Goal: Task Accomplishment & Management: Complete application form

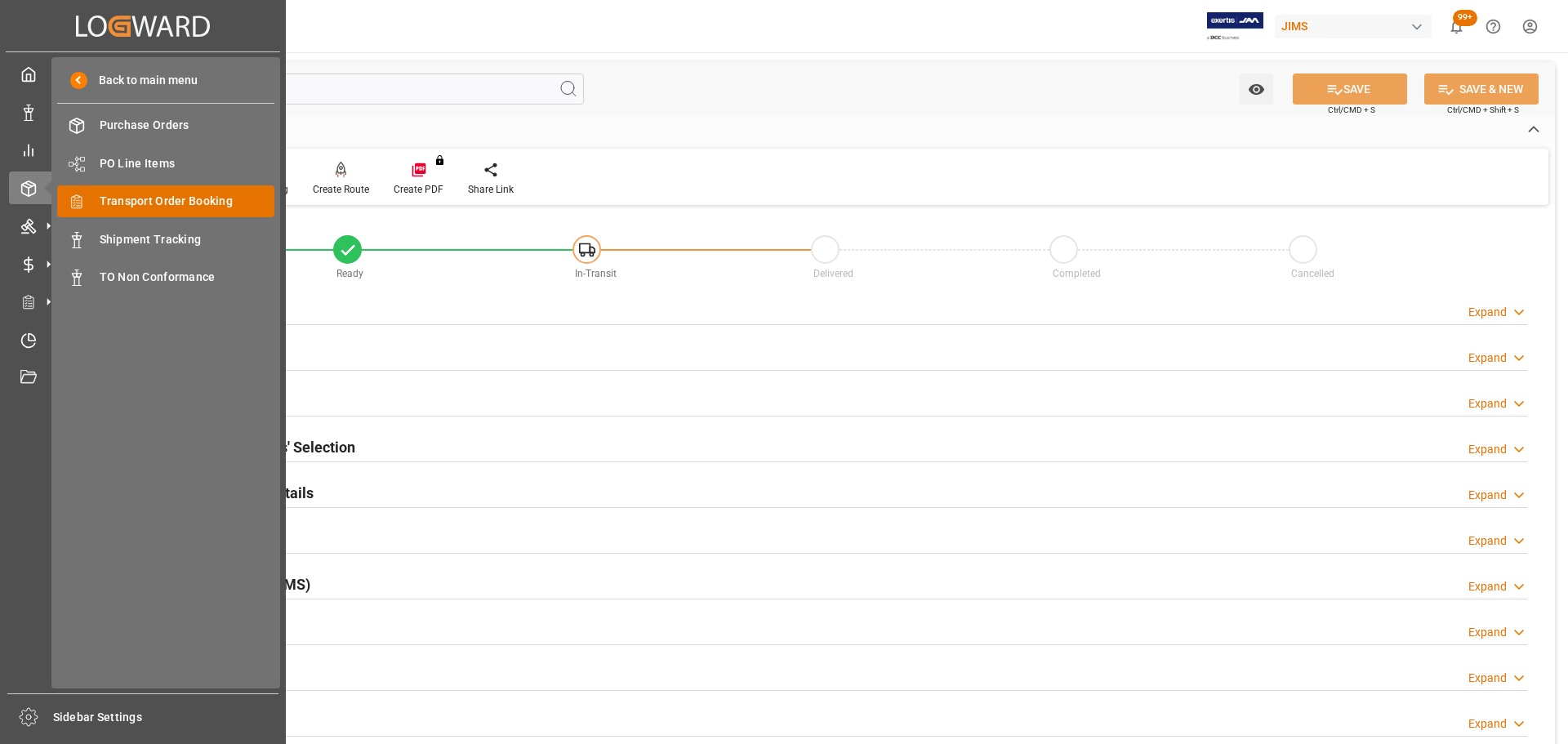
click at [173, 208] on span "Transport Order Booking" at bounding box center [188, 202] width 176 height 17
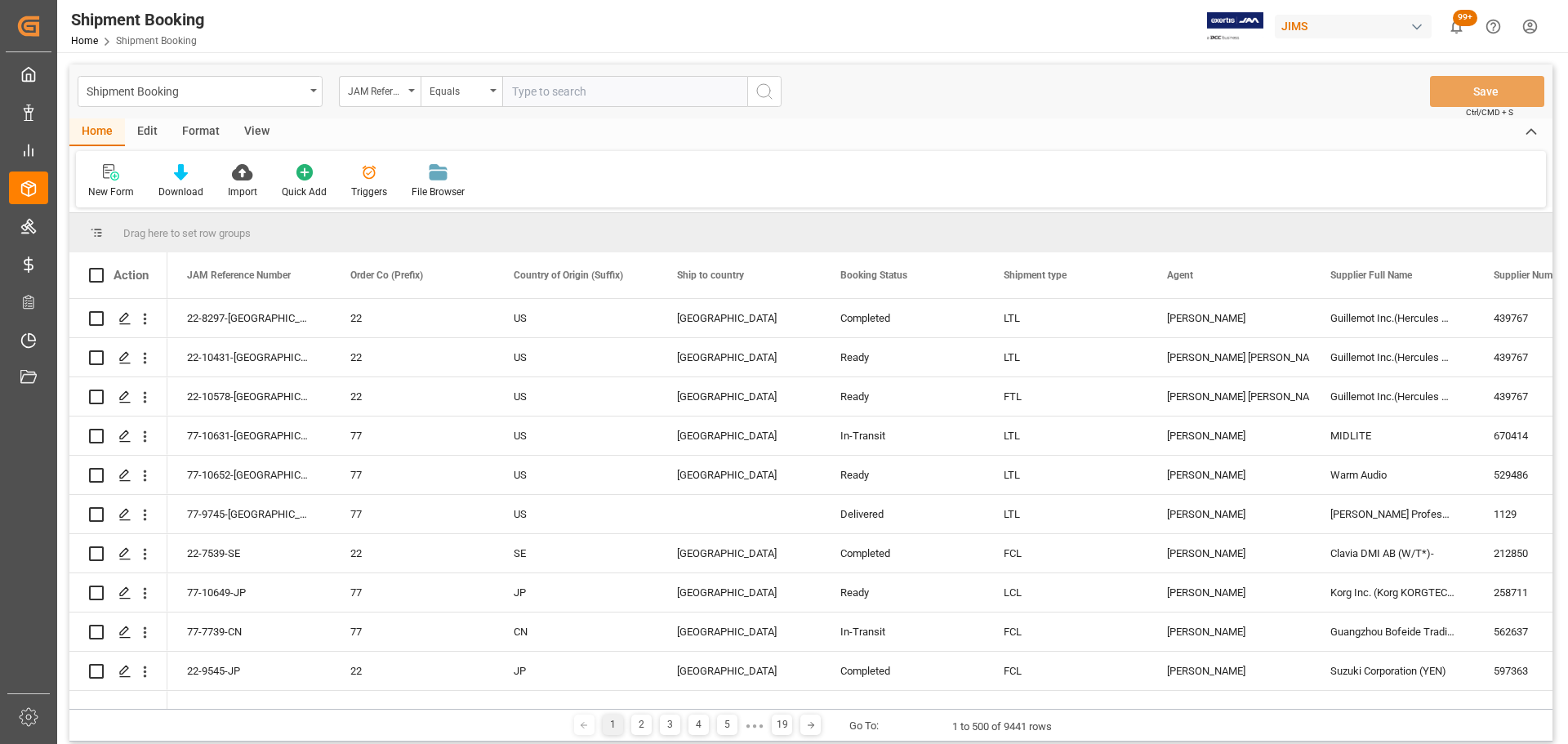
click at [415, 102] on div "JAM Reference Number" at bounding box center [380, 91] width 82 height 31
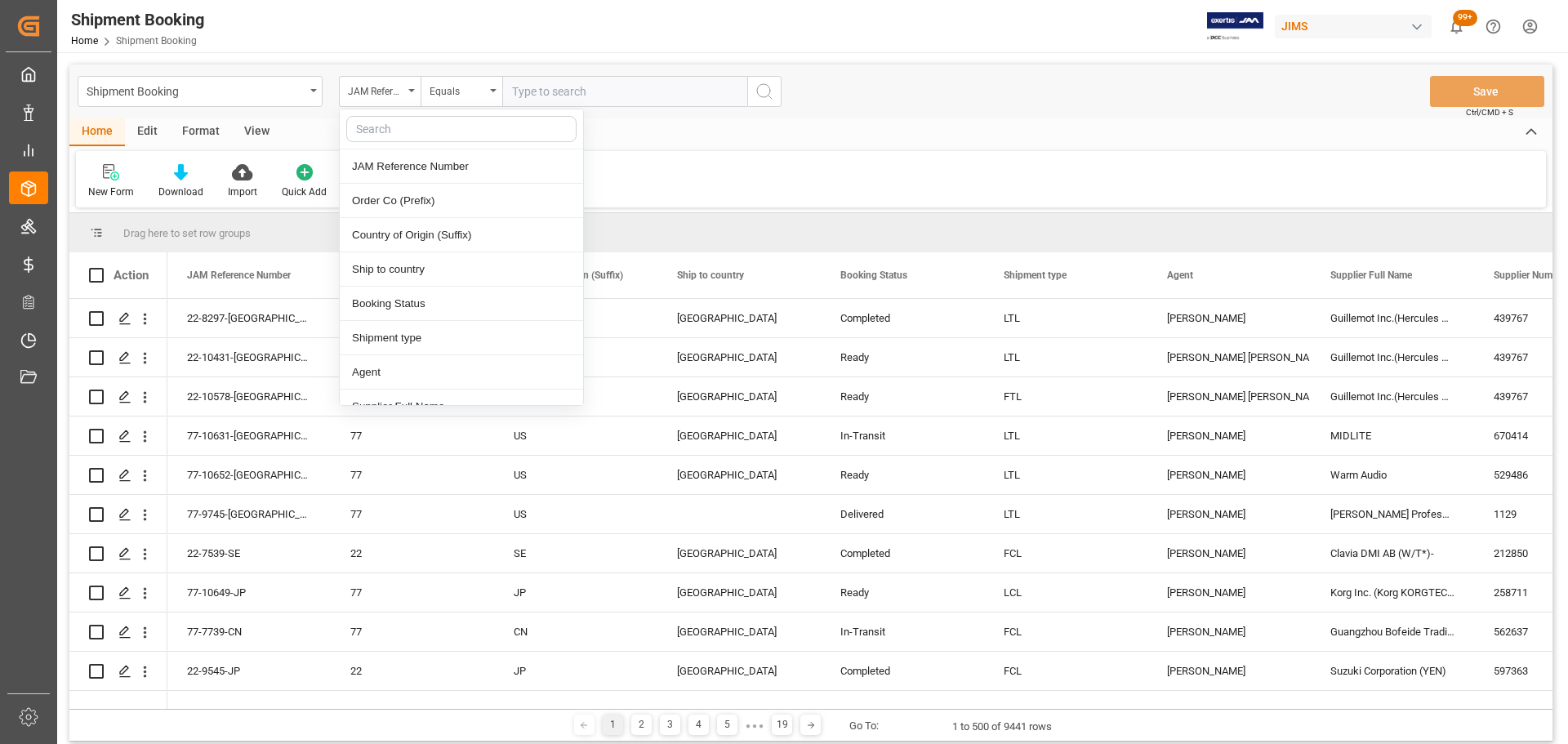
click at [740, 158] on div "New Form Download Import Quick Add Triggers File Browser" at bounding box center [811, 179] width 1470 height 56
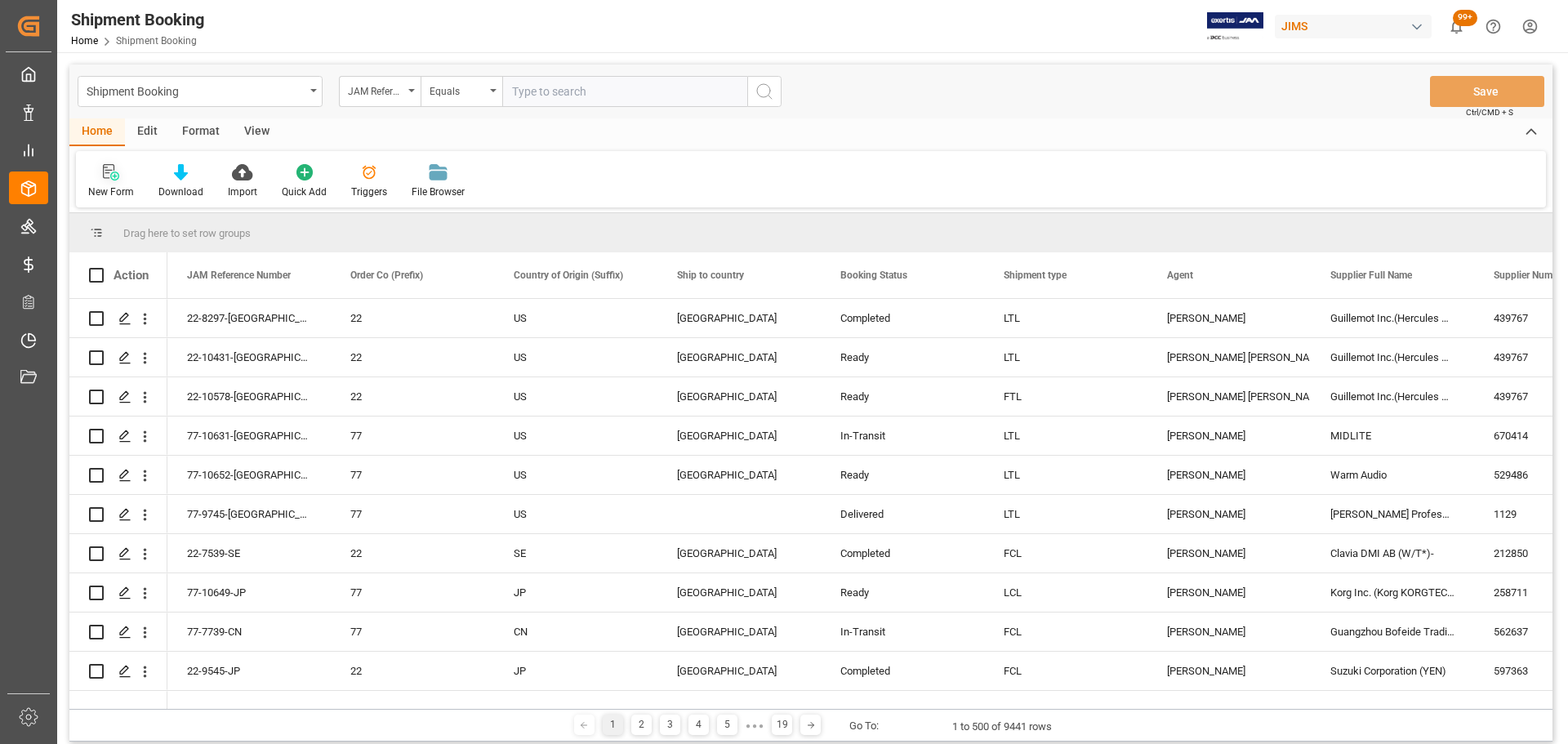
click at [108, 179] on icon at bounding box center [111, 172] width 16 height 16
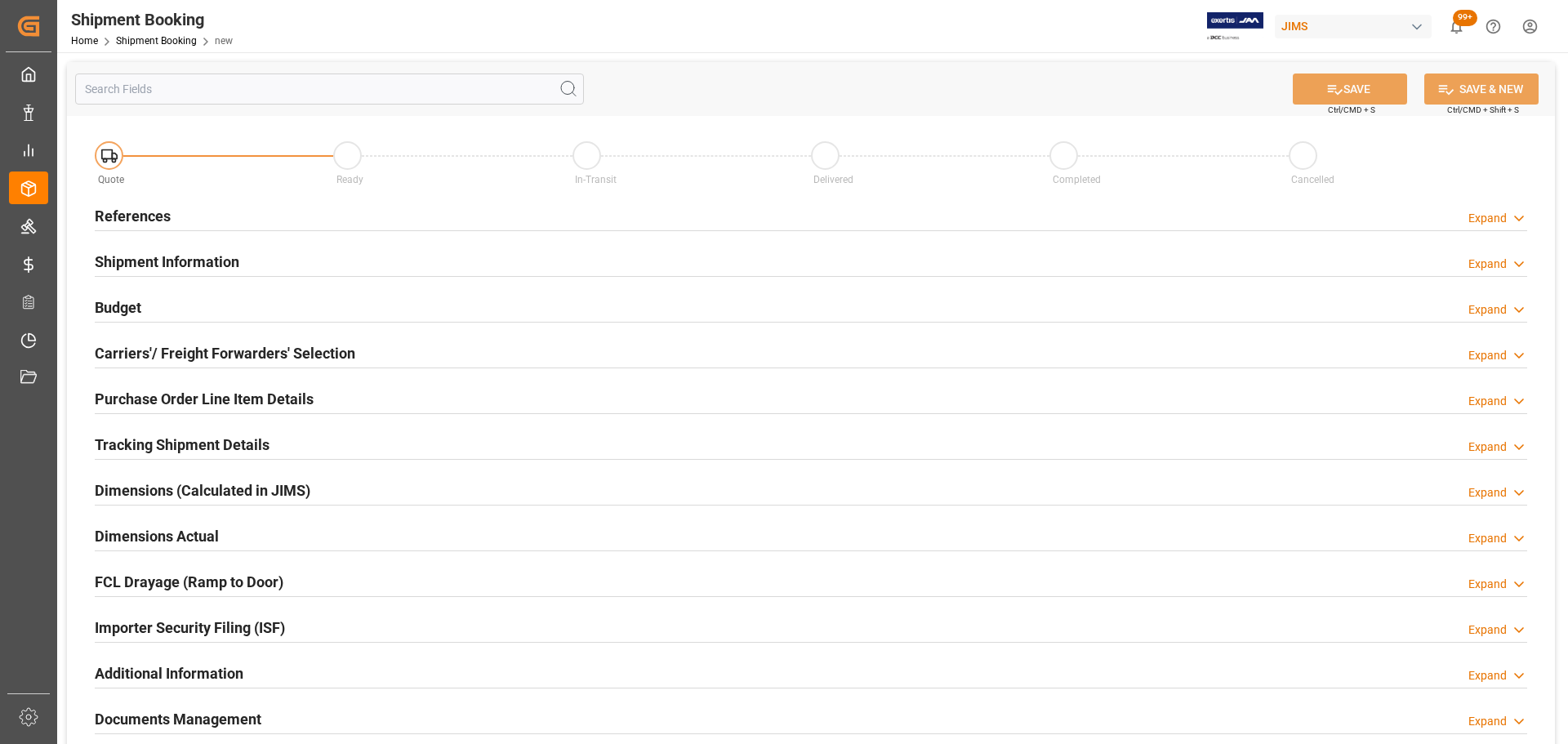
click at [221, 200] on div "References Expand" at bounding box center [811, 215] width 1432 height 31
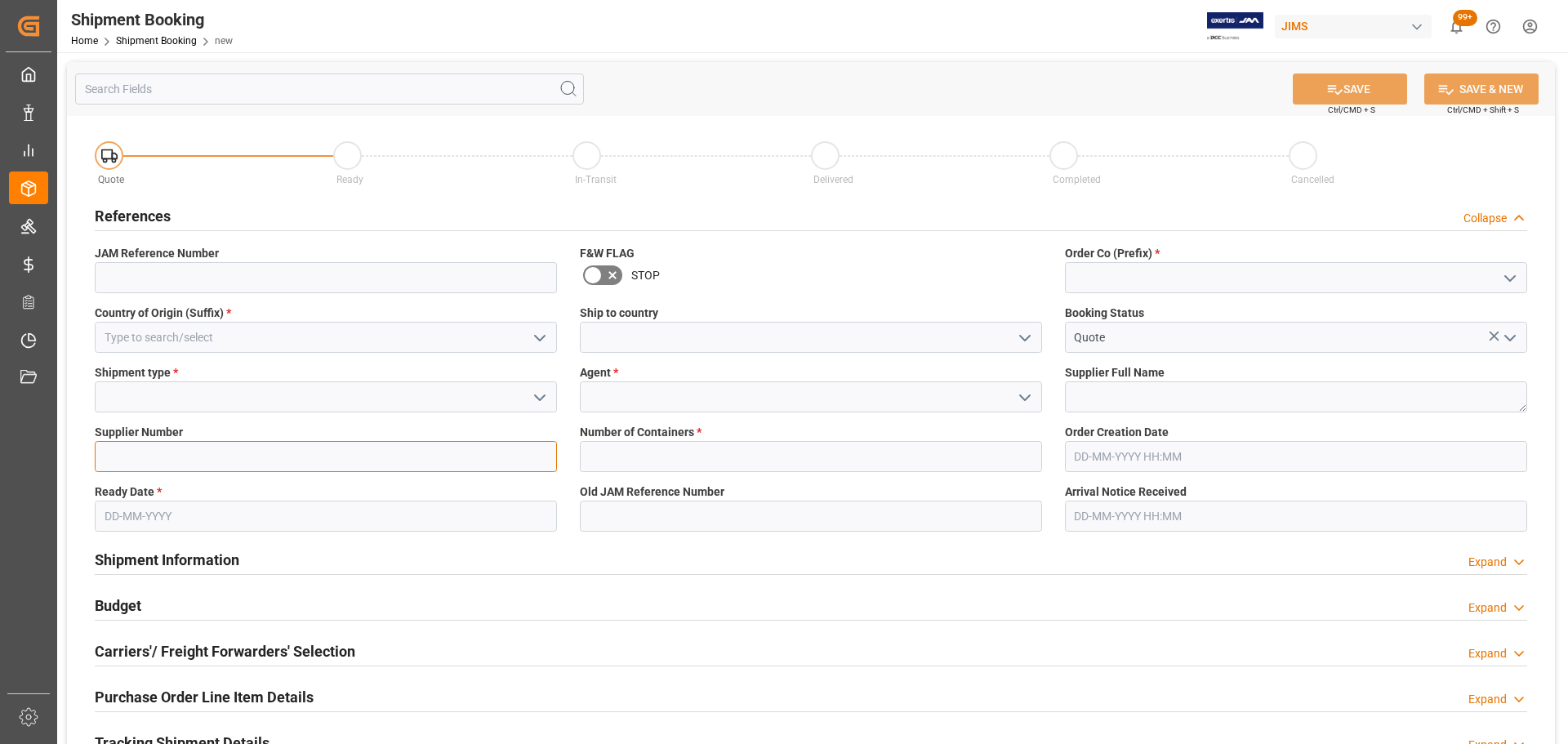
click at [201, 450] on input at bounding box center [325, 456] width 462 height 31
paste input "209159"
type input "209159"
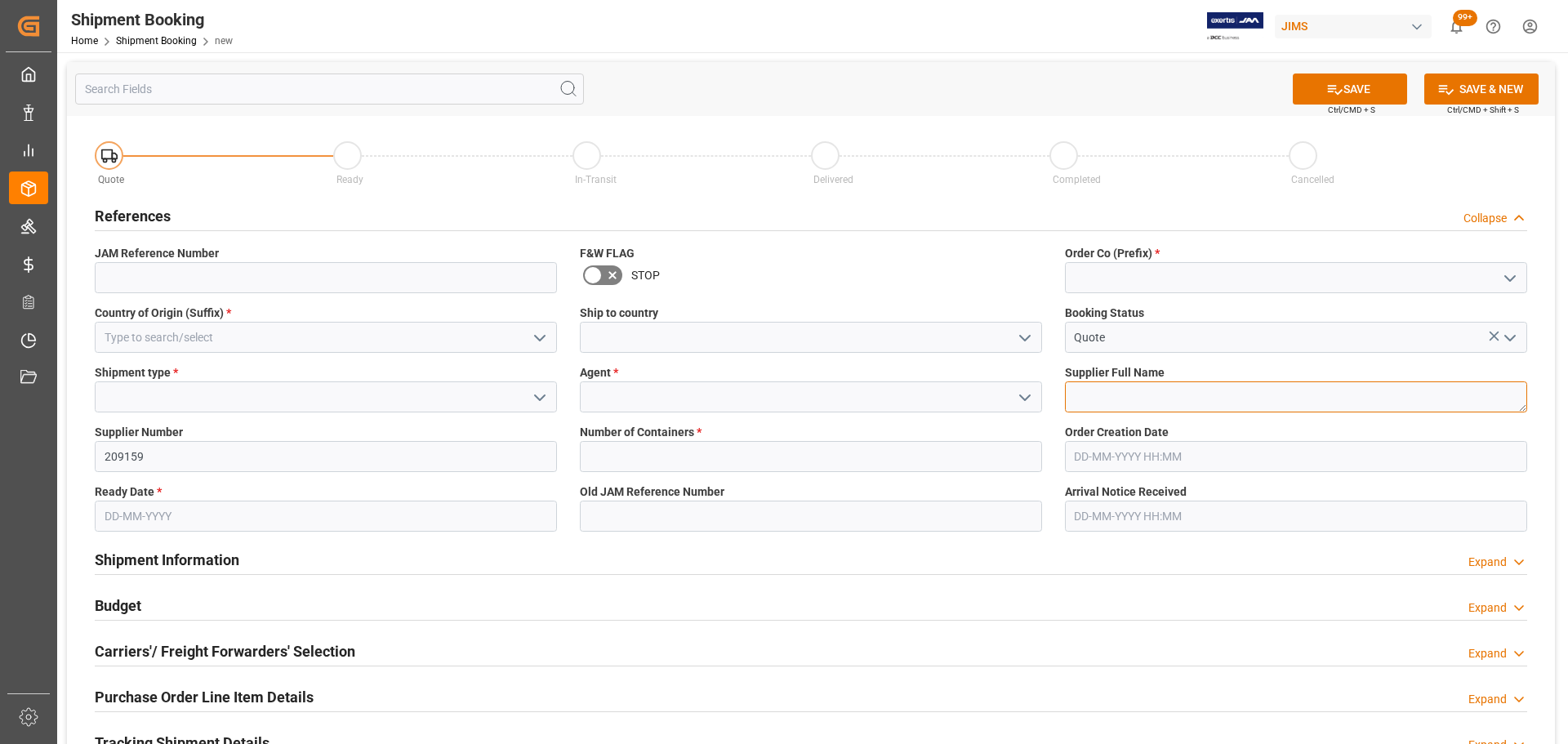
click at [1044, 400] on textarea at bounding box center [1295, 397] width 462 height 31
paste textarea "[PERSON_NAME] & Associates, Inc."
type textarea "[PERSON_NAME] & Associates, Inc."
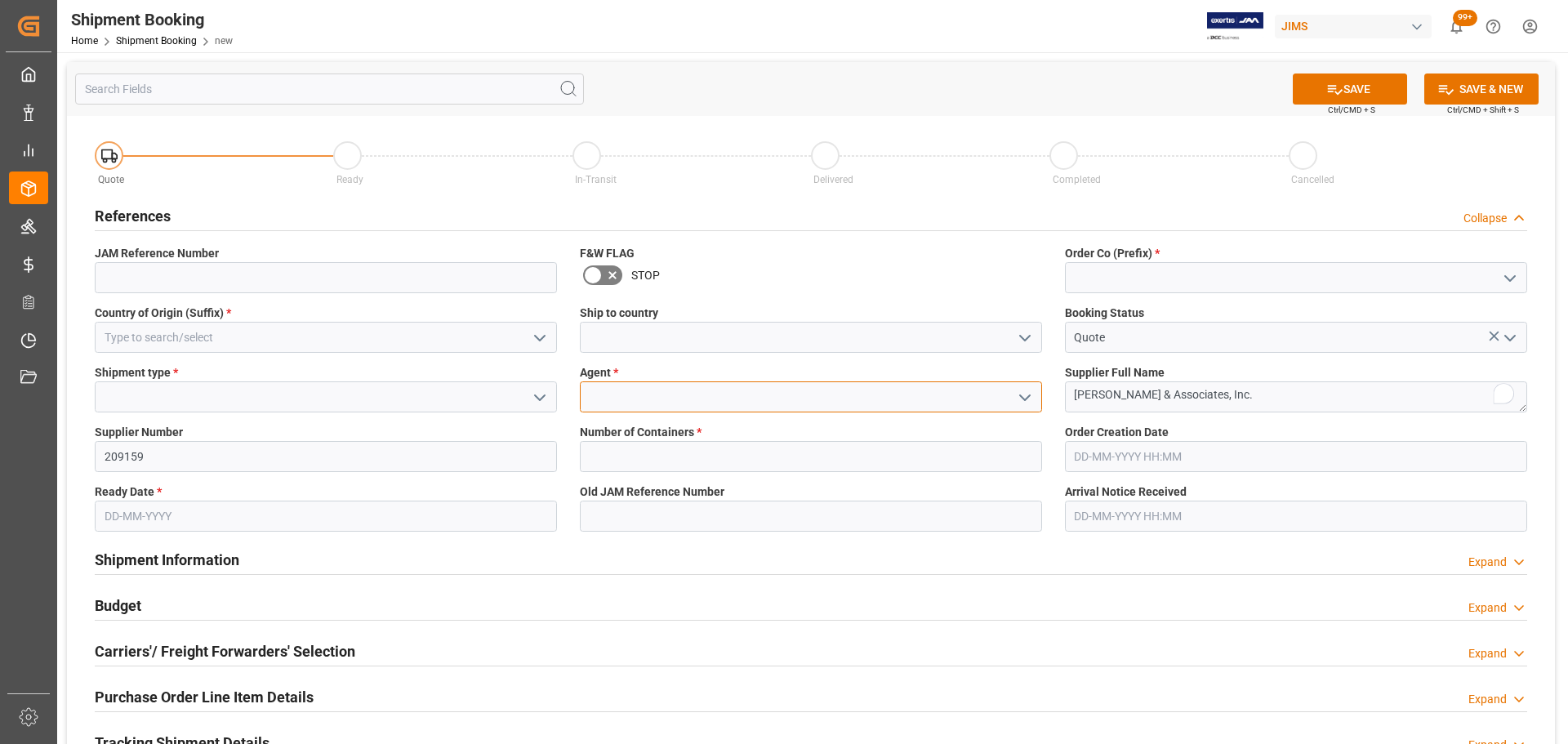
click at [880, 393] on input at bounding box center [811, 397] width 462 height 31
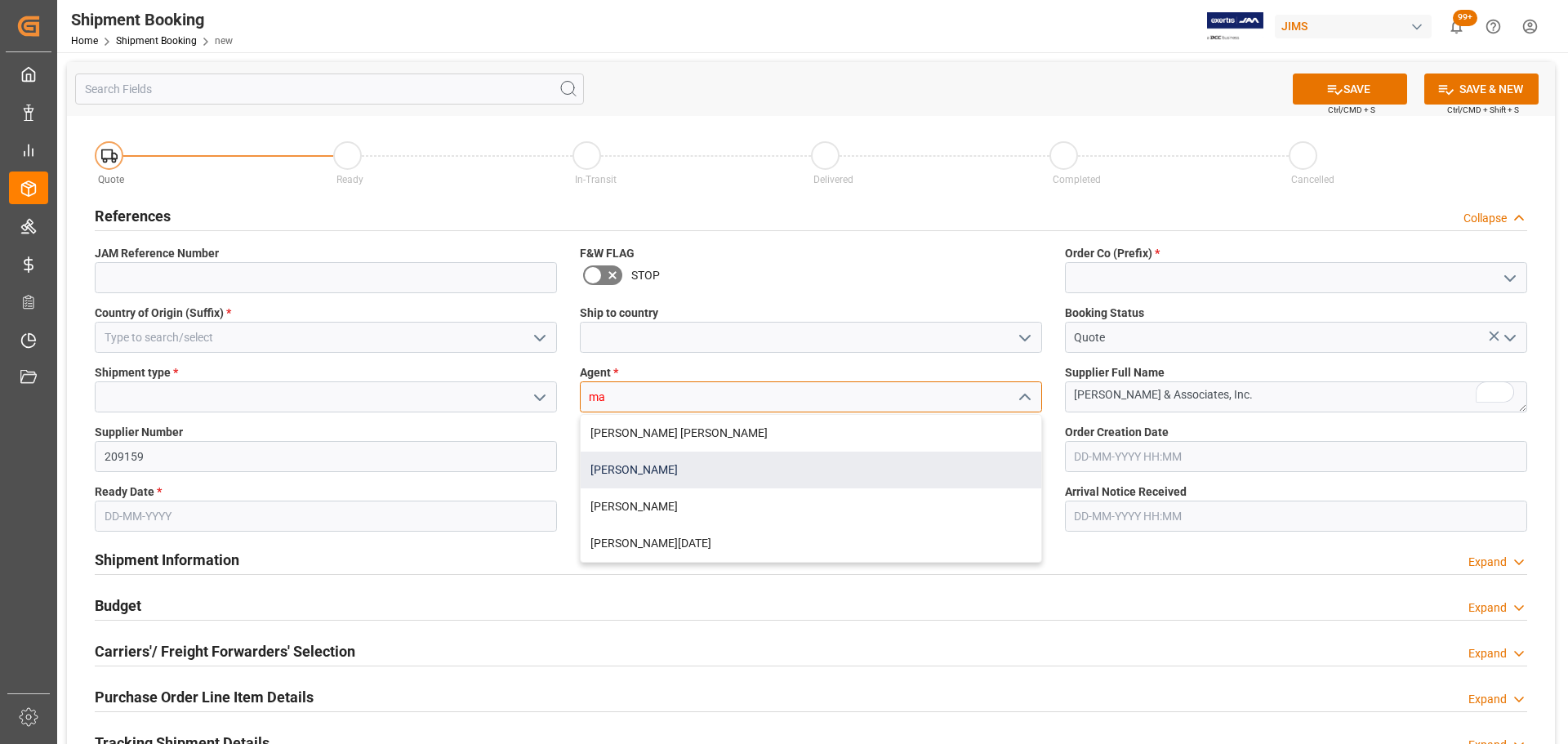
click at [688, 450] on div "[PERSON_NAME]" at bounding box center [811, 470] width 460 height 37
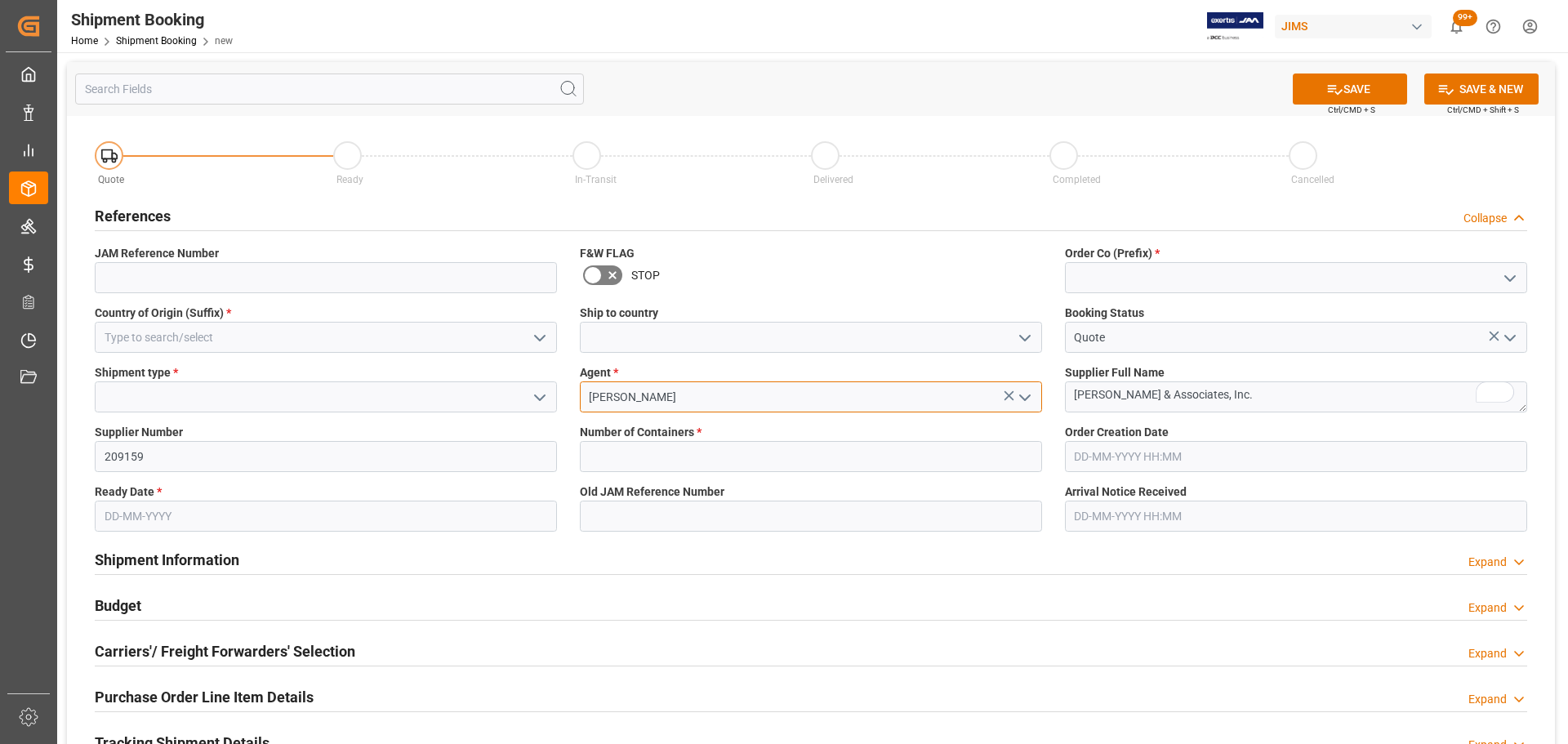
type input "[PERSON_NAME]"
click at [247, 379] on label "Shipment type *" at bounding box center [325, 373] width 462 height 17
click at [547, 398] on icon "open menu" at bounding box center [540, 398] width 20 height 20
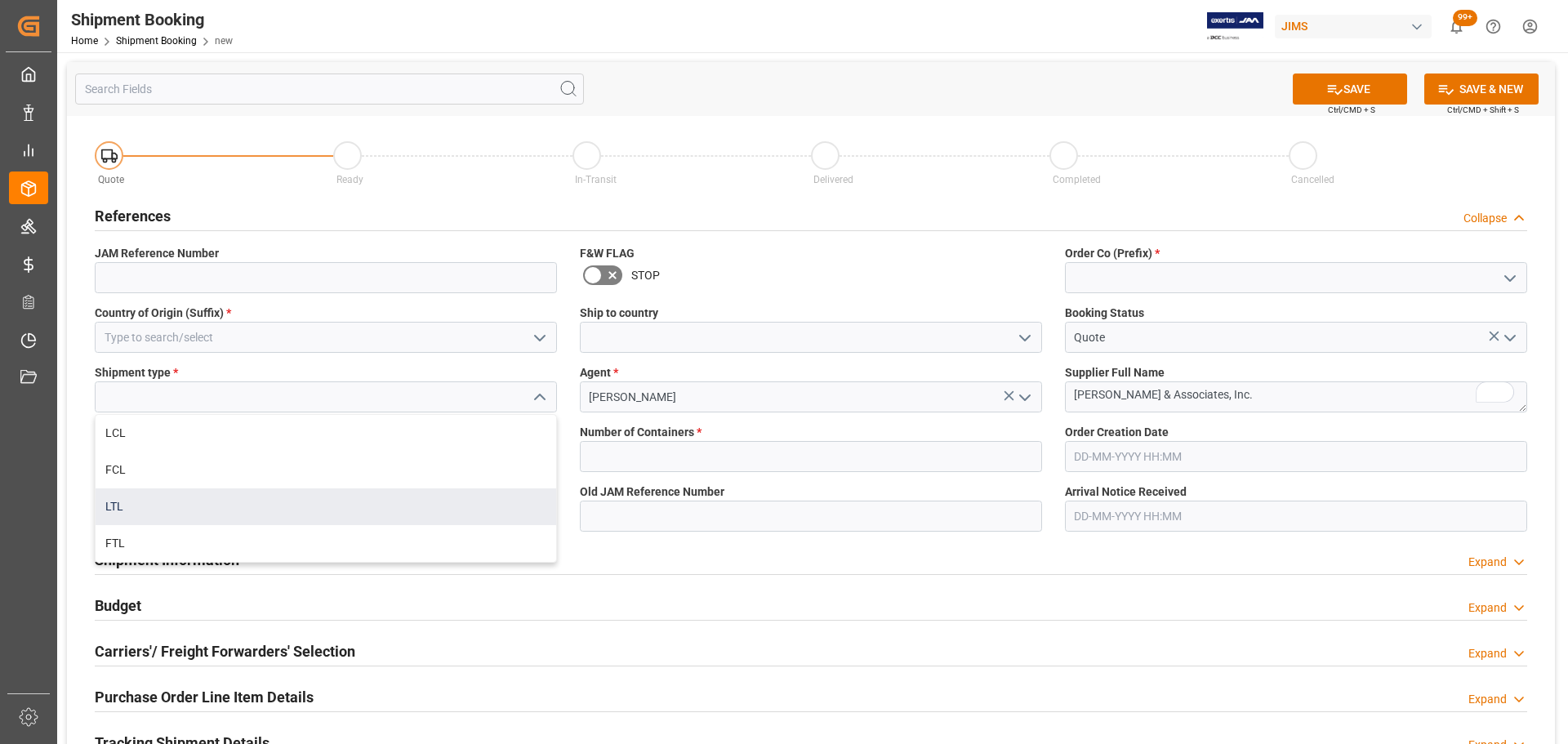
click at [118, 450] on div "LTL" at bounding box center [325, 506] width 460 height 37
type input "LTL"
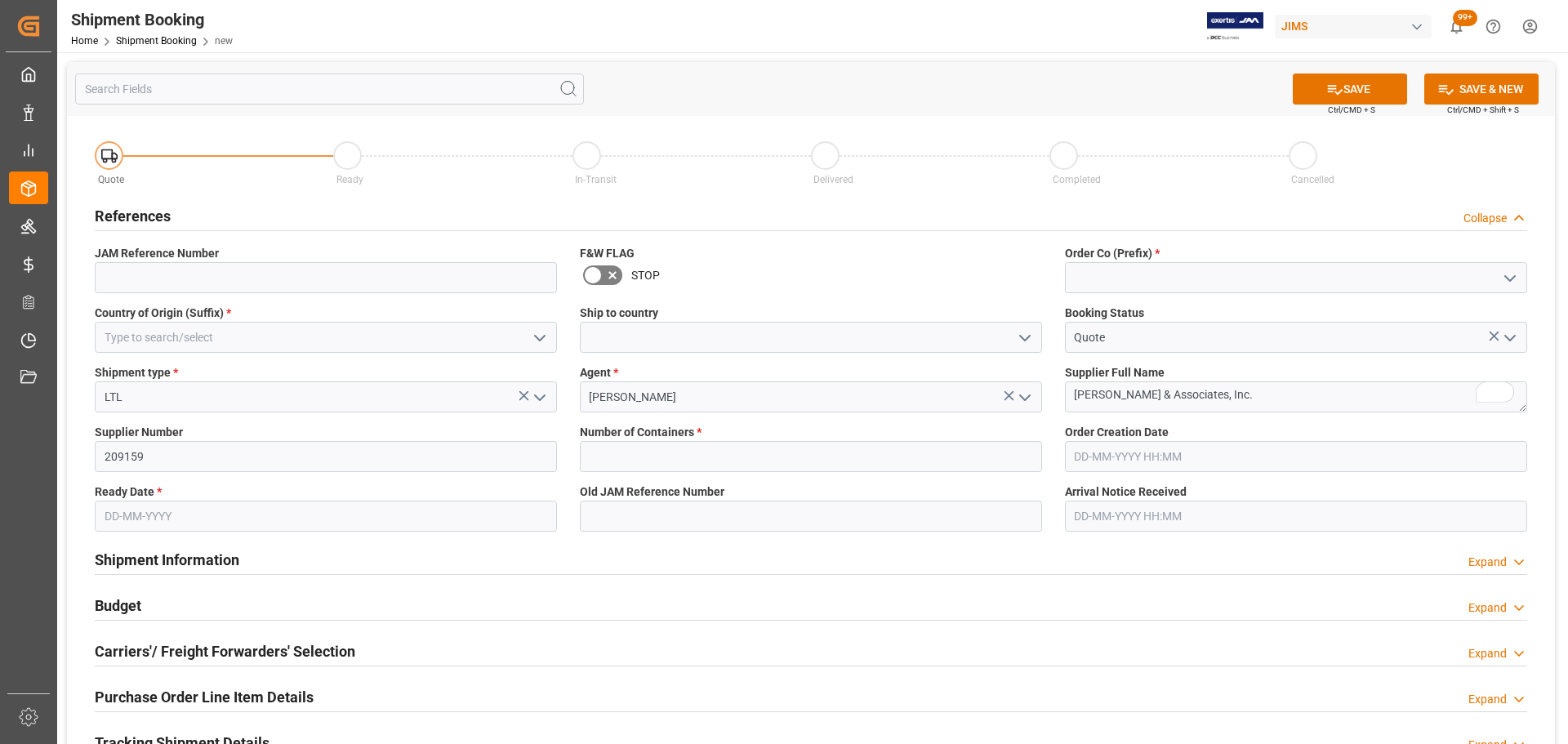
click at [1017, 333] on icon "open menu" at bounding box center [1024, 338] width 20 height 20
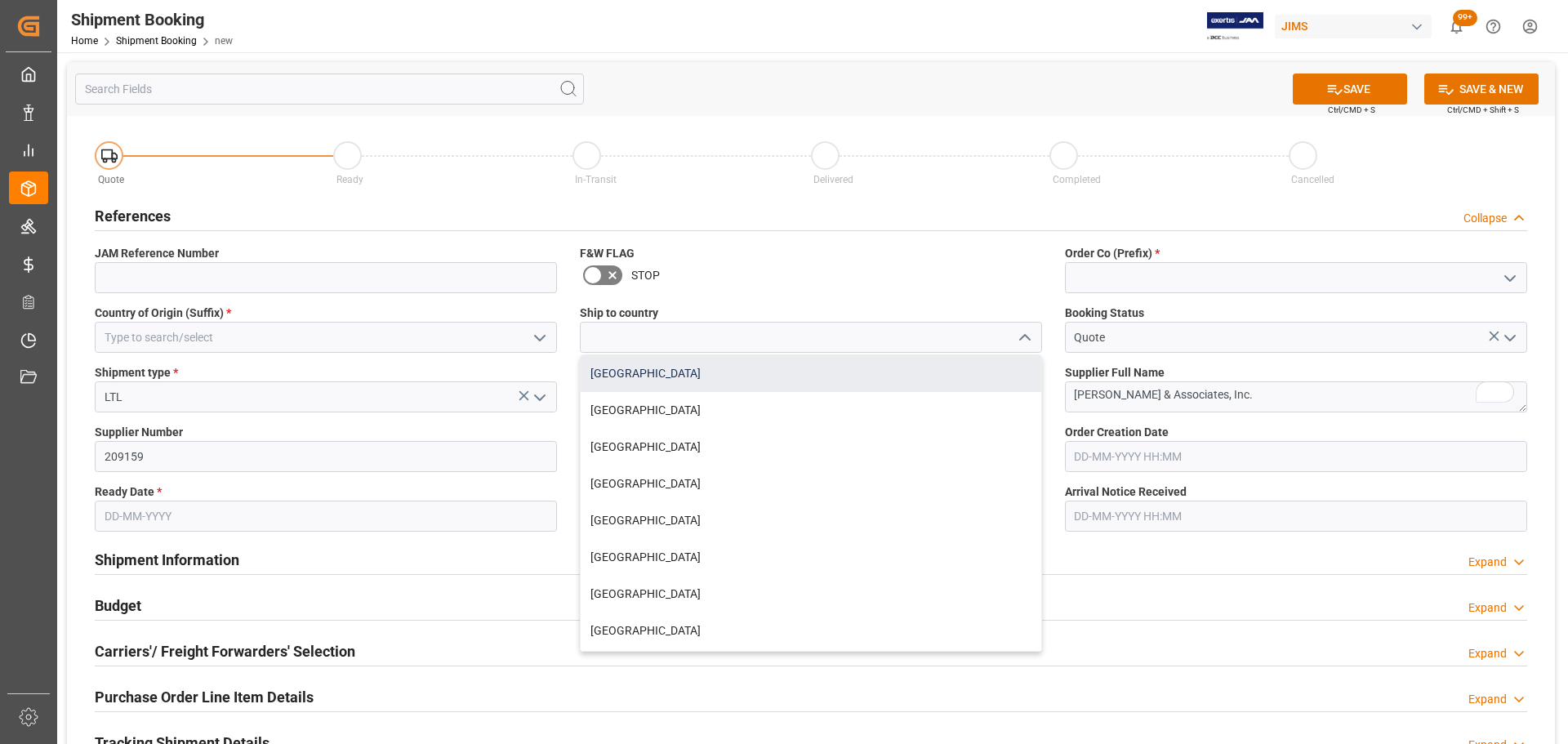
click at [703, 382] on div "[GEOGRAPHIC_DATA]" at bounding box center [811, 374] width 460 height 37
type input "[GEOGRAPHIC_DATA]"
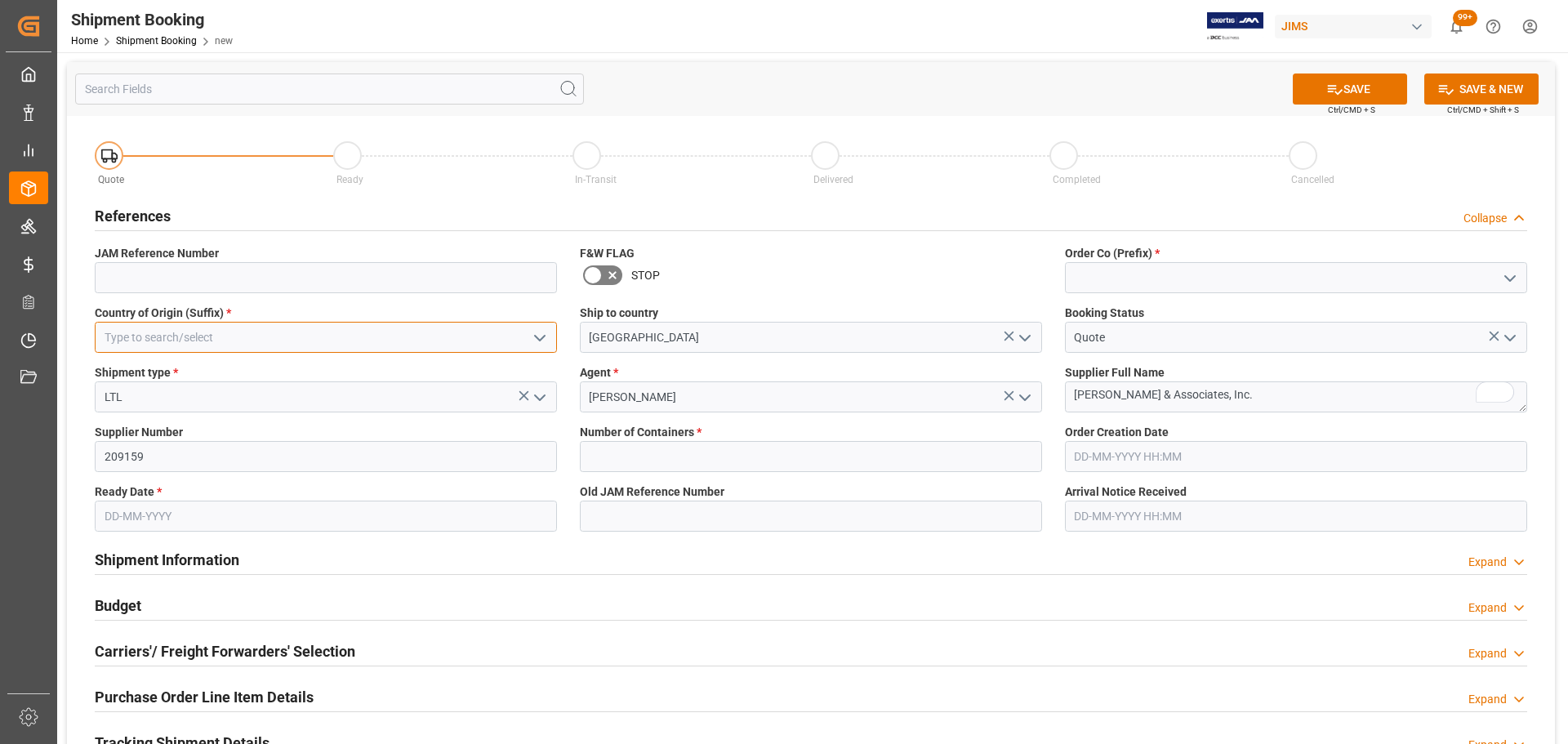
click at [174, 338] on input at bounding box center [325, 338] width 462 height 31
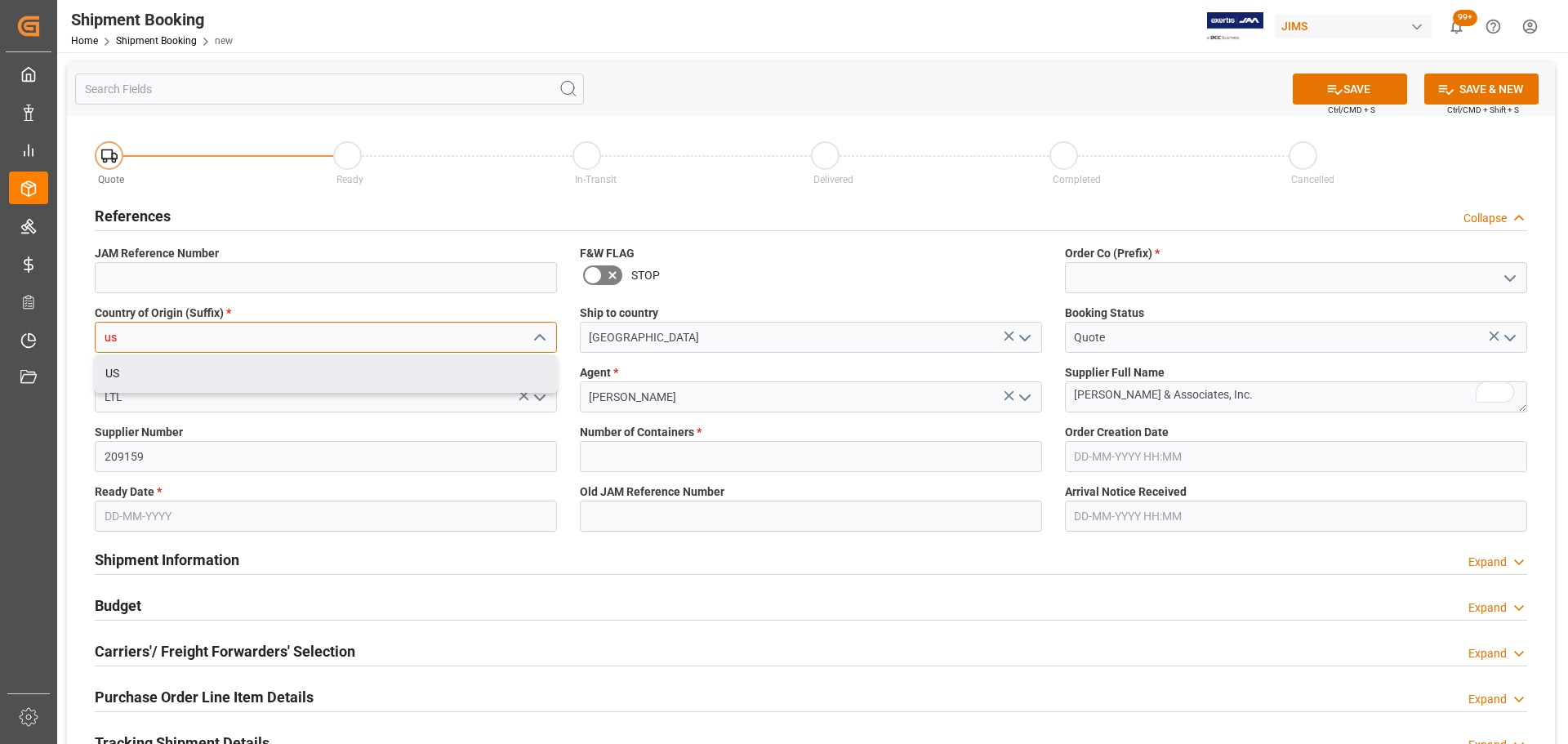
type input "us"
click at [1044, 285] on input at bounding box center [1295, 278] width 462 height 31
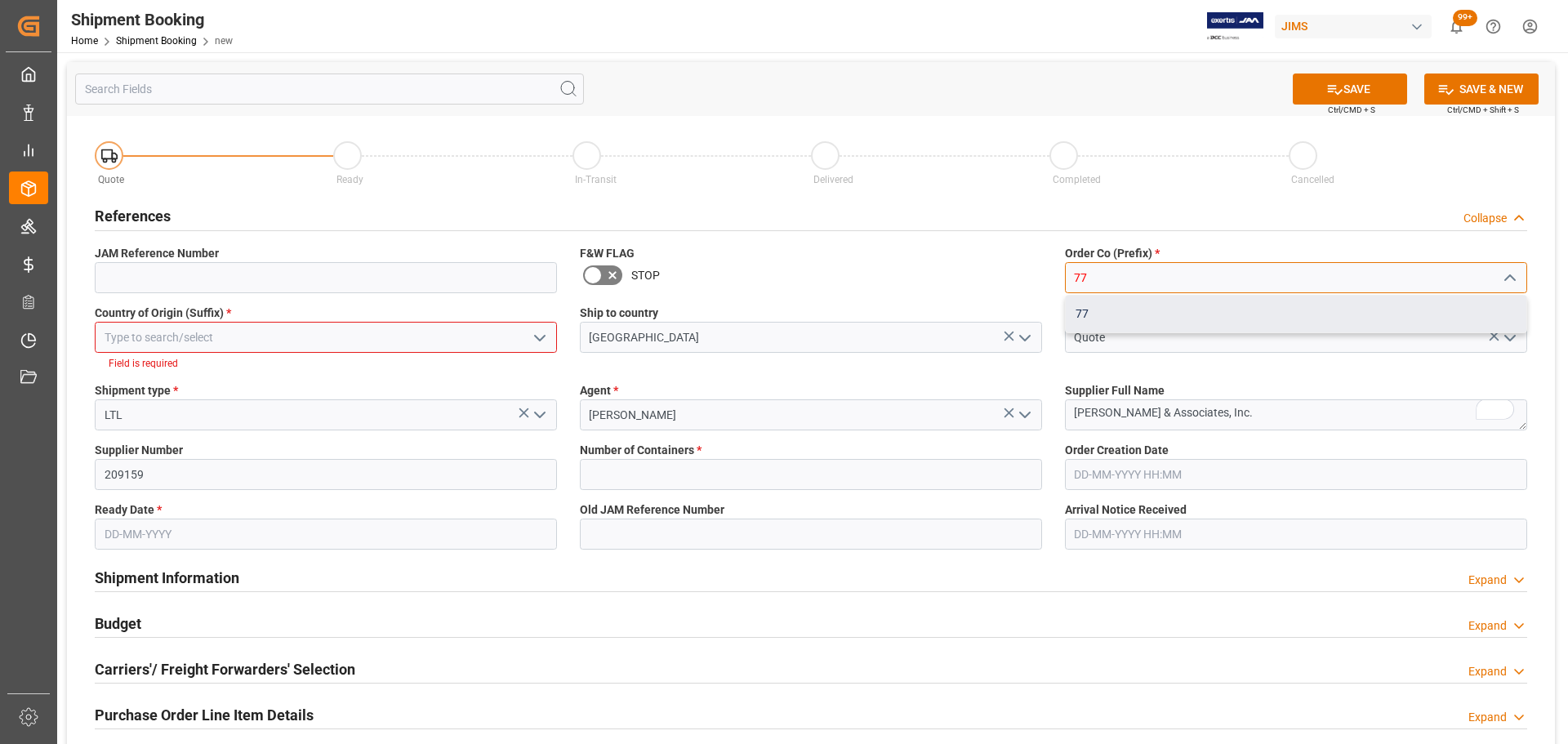
click at [1044, 312] on div "77" at bounding box center [1295, 313] width 460 height 37
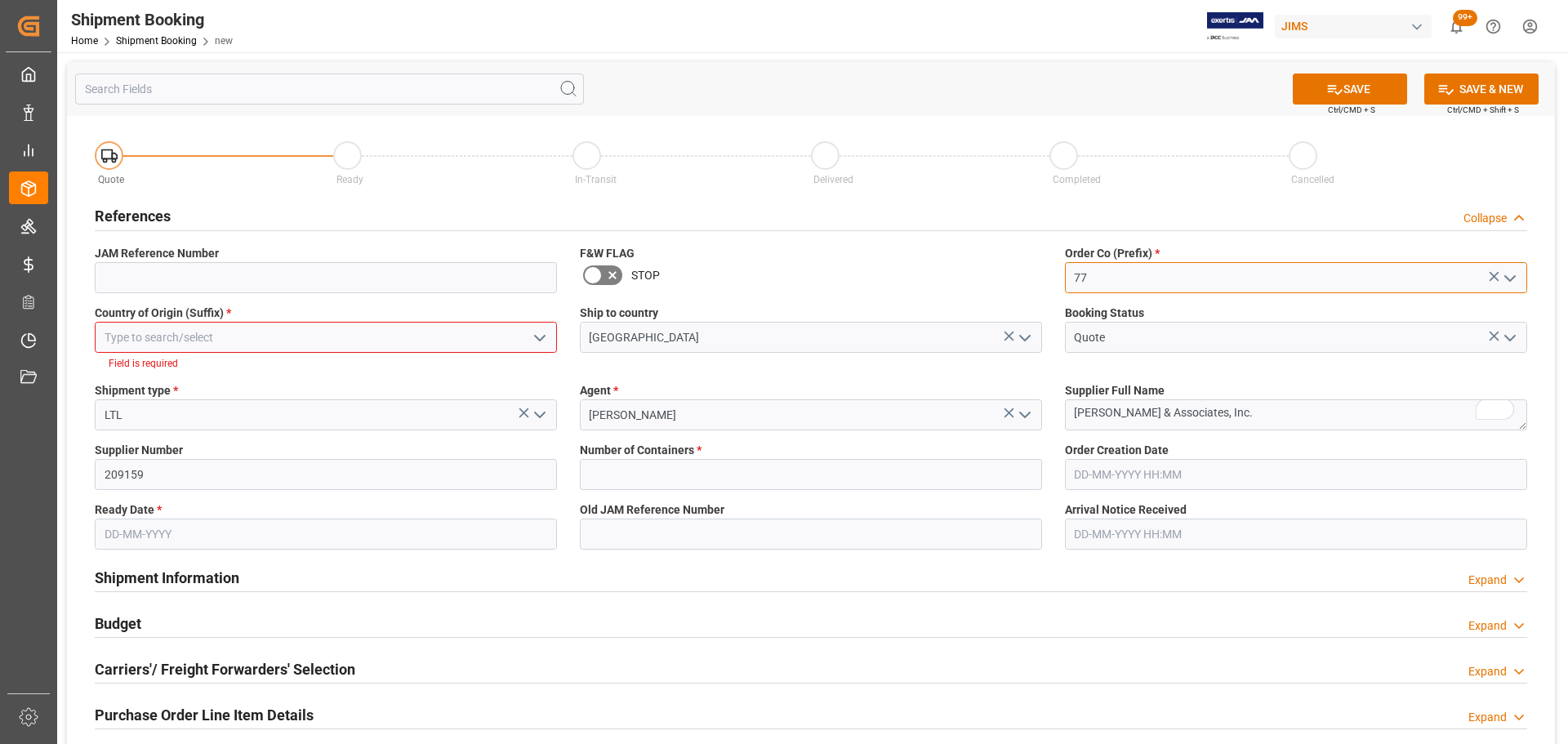
type input "77"
click at [651, 450] on input "text" at bounding box center [811, 474] width 462 height 31
type input "0"
click at [179, 450] on input "text" at bounding box center [325, 534] width 462 height 31
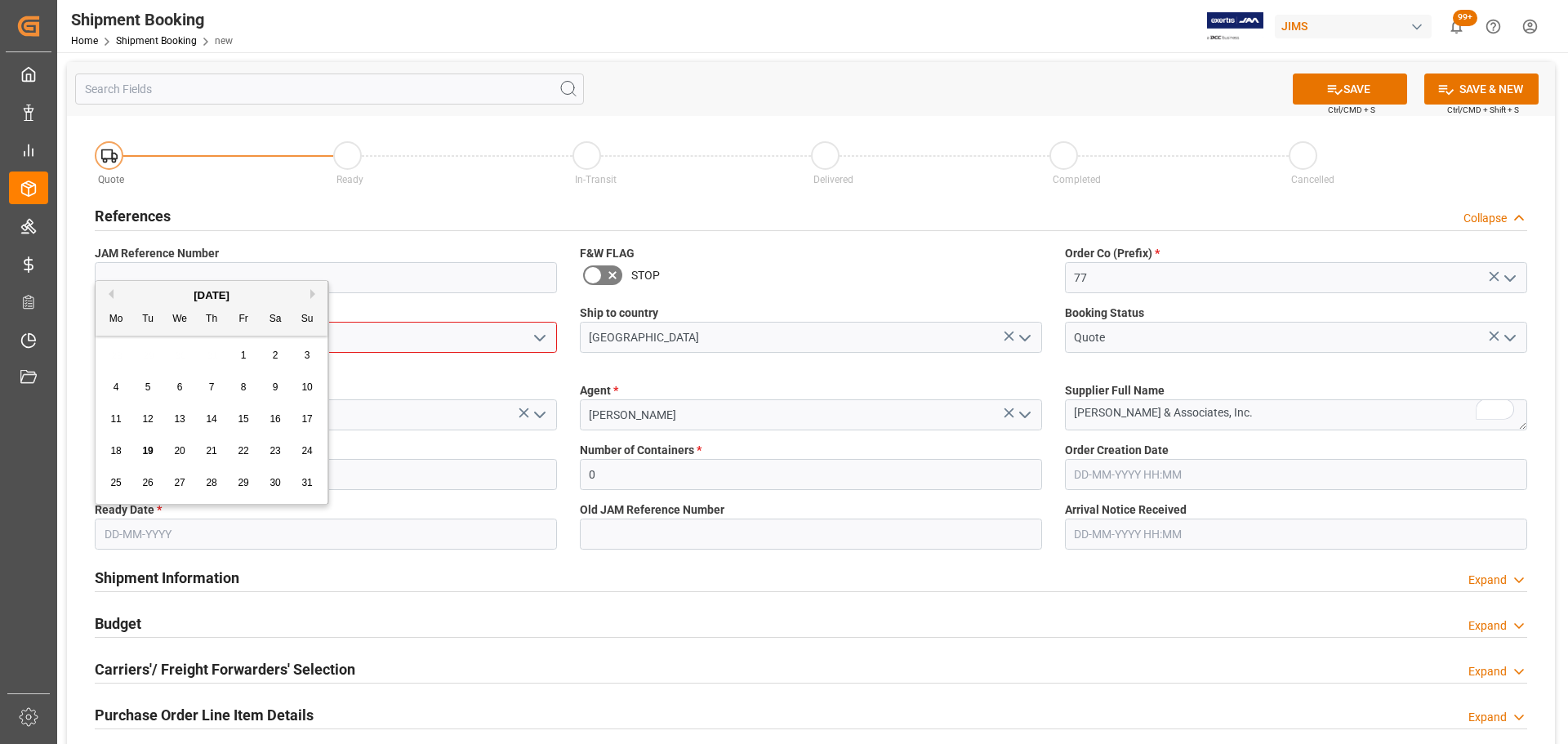
click at [145, 446] on span "19" at bounding box center [147, 450] width 10 height 11
type input "[DATE]"
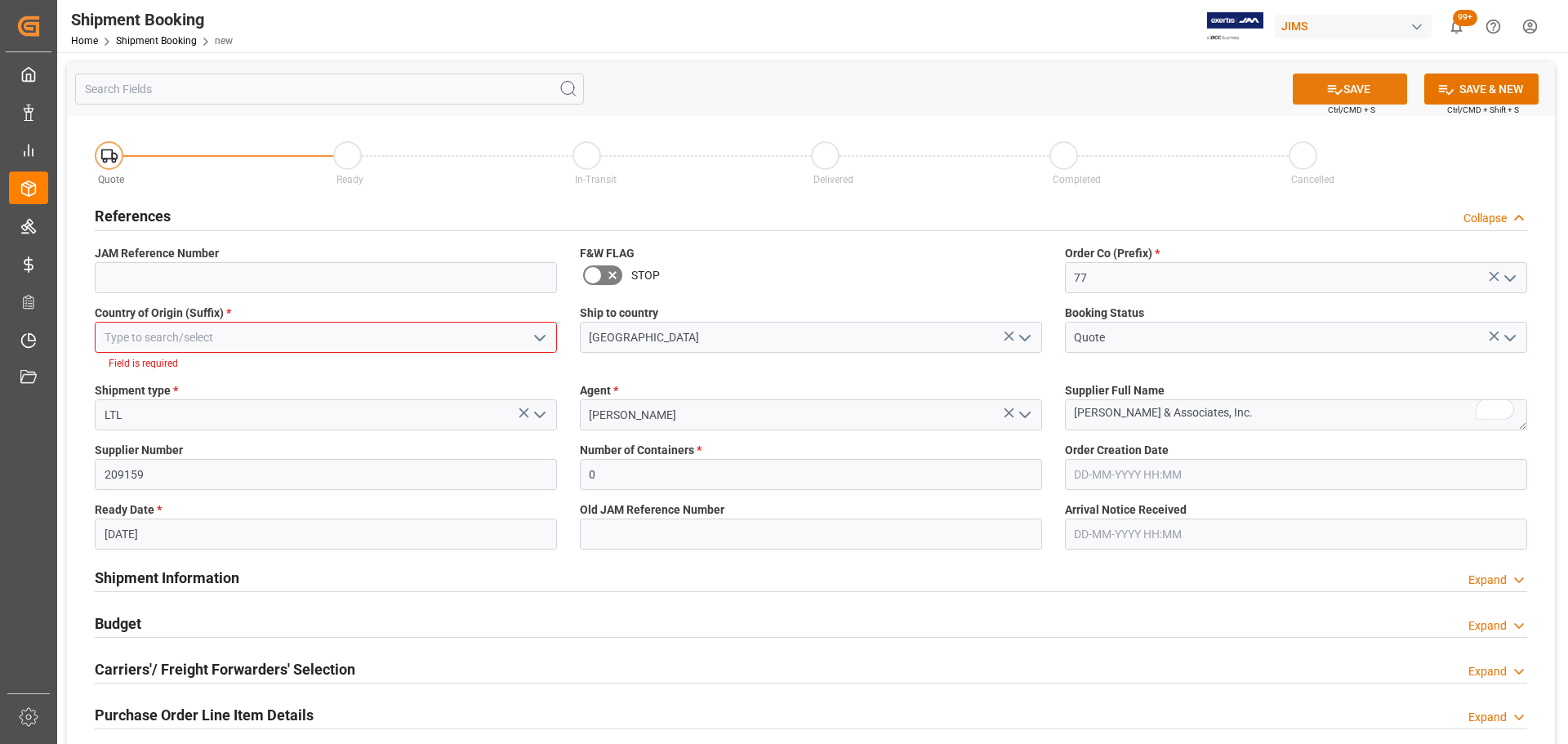
click at [1044, 82] on icon at bounding box center [1335, 90] width 17 height 17
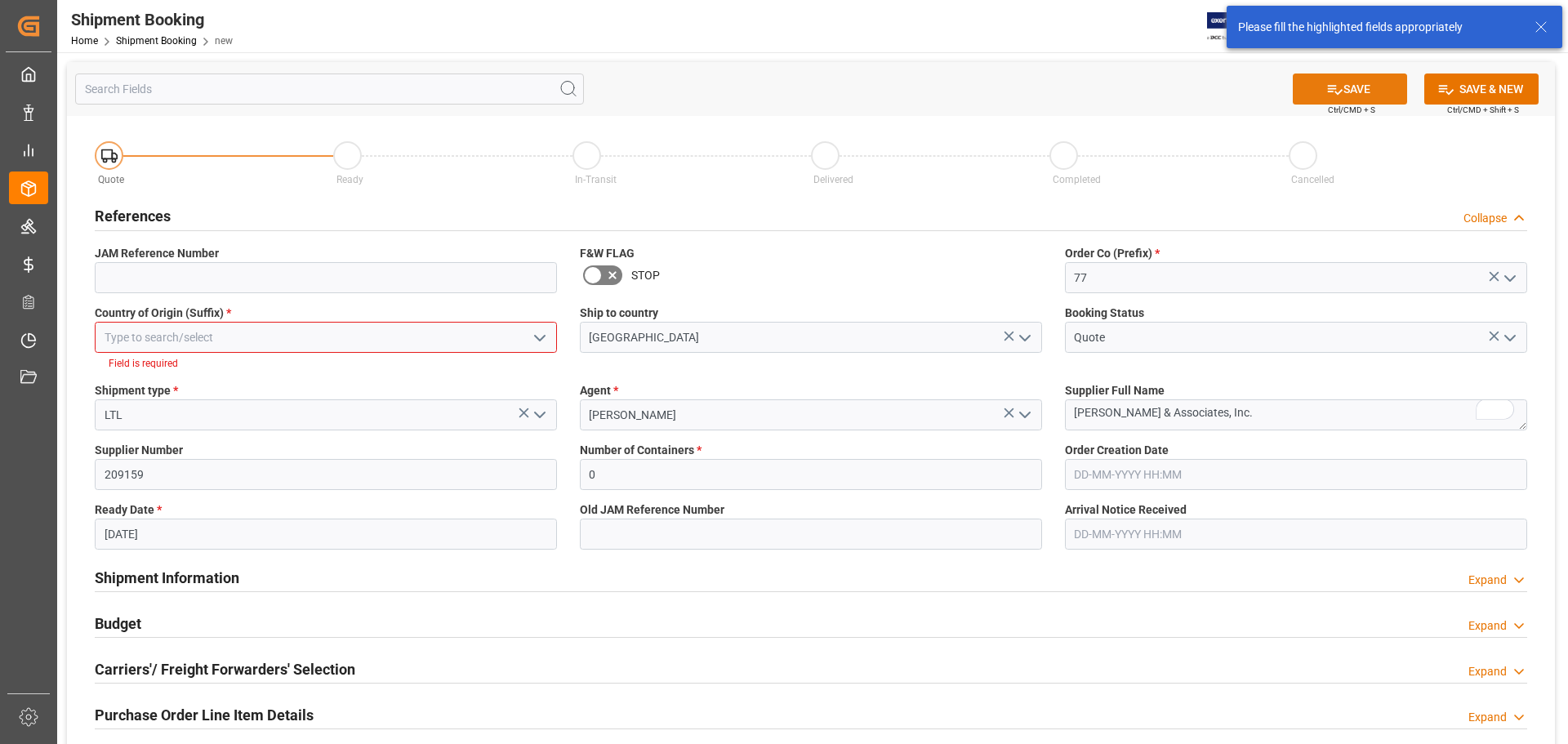
click at [1044, 95] on icon at bounding box center [1335, 90] width 17 height 17
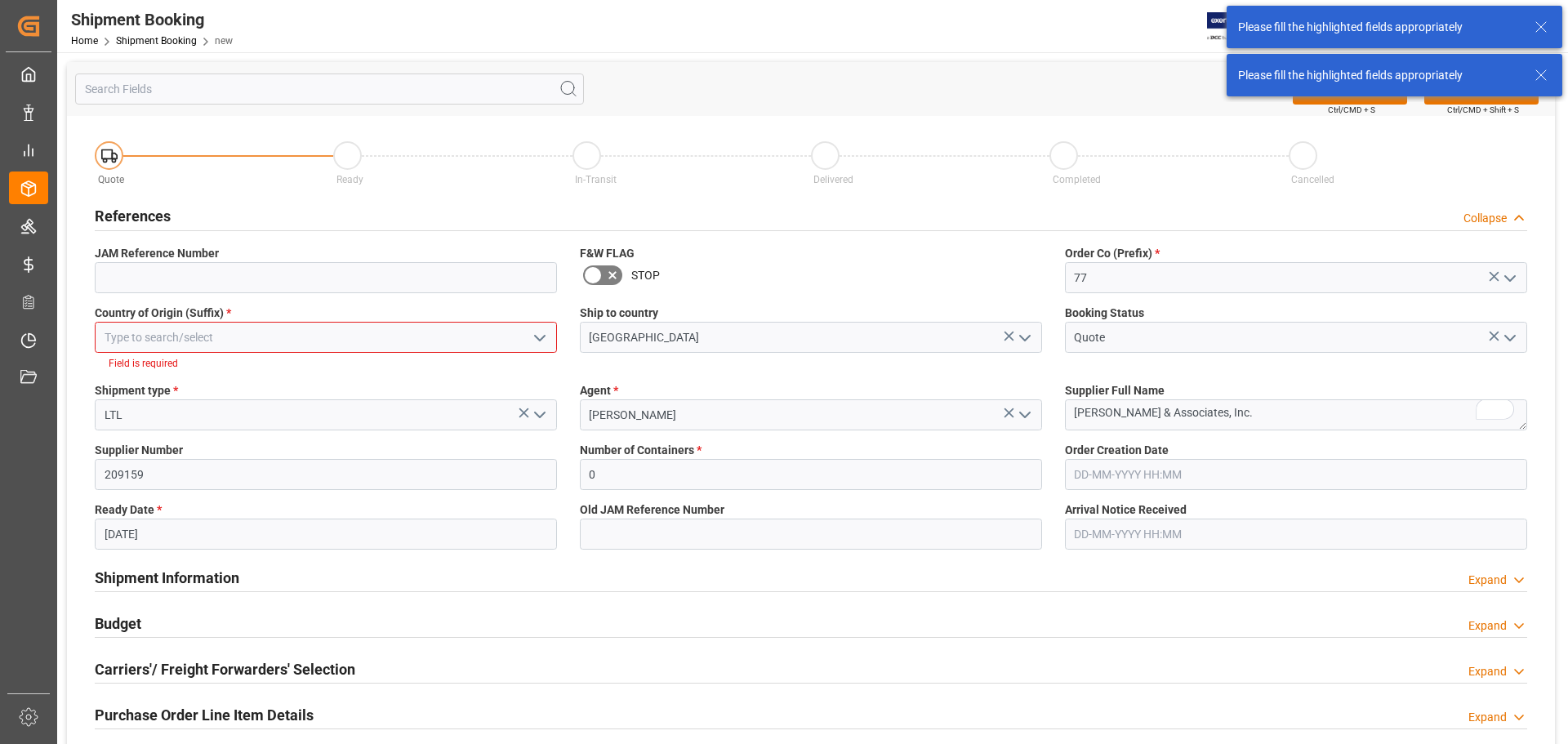
click at [198, 338] on input at bounding box center [325, 338] width 462 height 31
type input "[GEOGRAPHIC_DATA]"
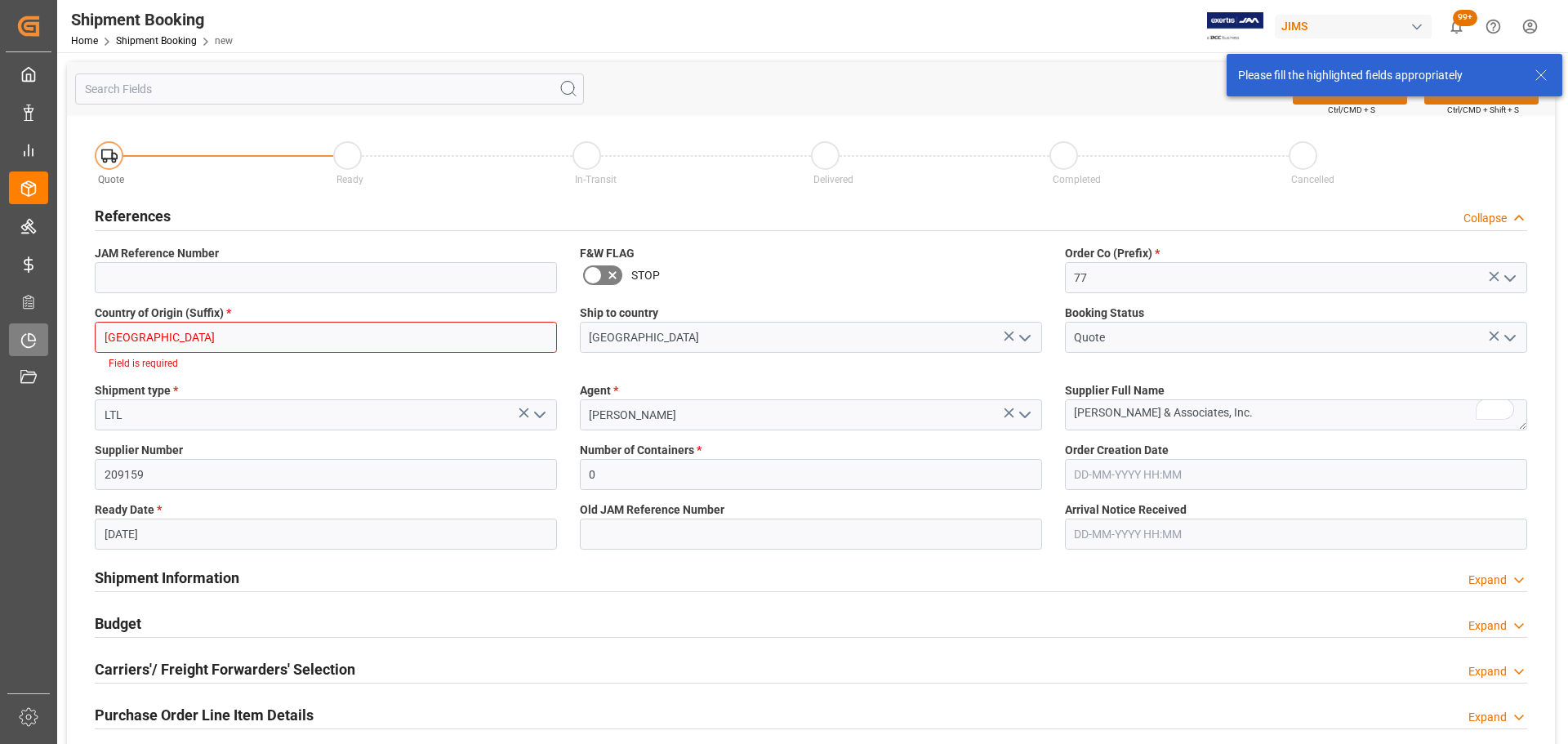
drag, startPoint x: 199, startPoint y: 338, endPoint x: 34, endPoint y: 337, distance: 165.0
click at [34, 337] on div "Created by potrace 1.15, written by [PERSON_NAME] [DATE]-[DATE] Created by potr…" at bounding box center [784, 372] width 1568 height 744
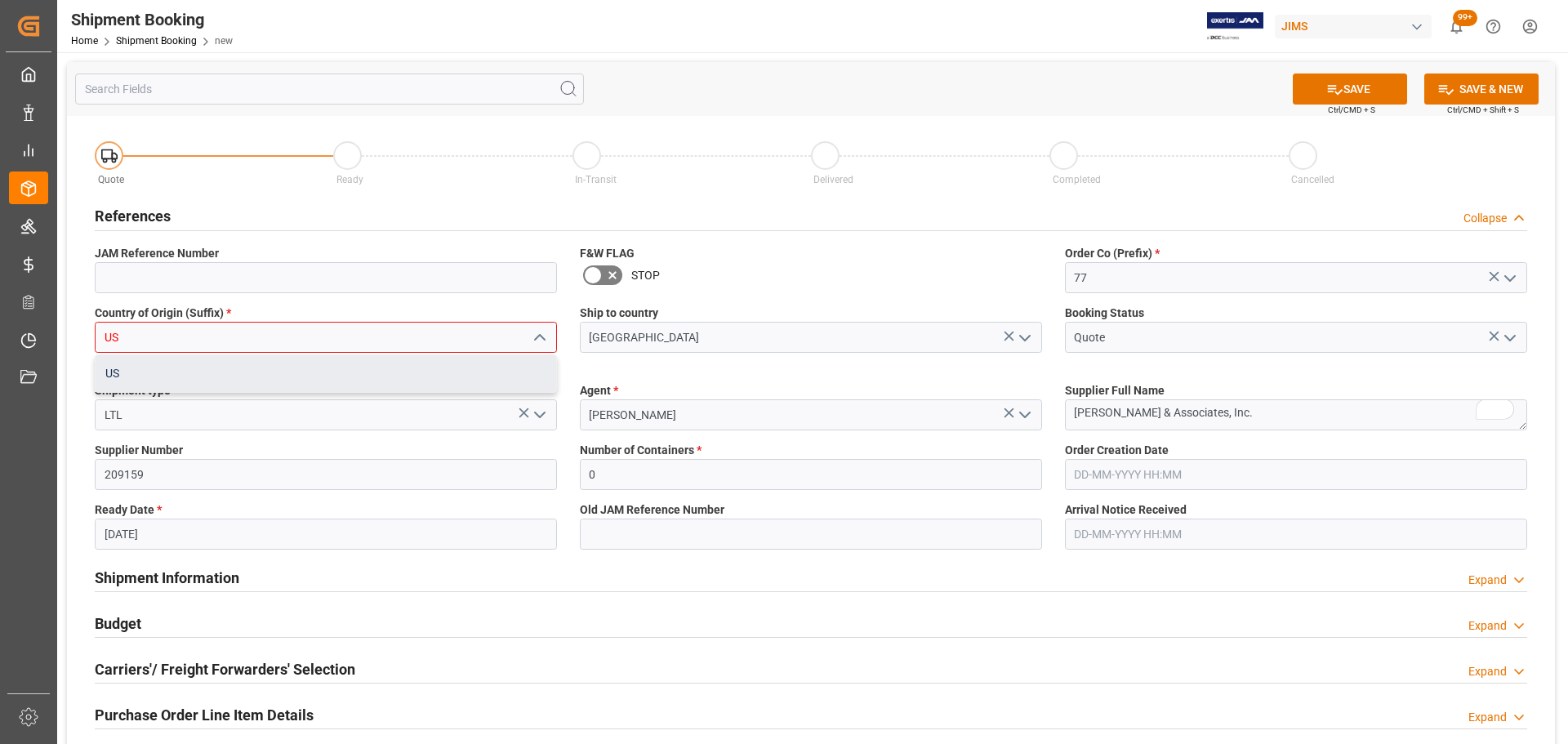
click at [206, 375] on div "US" at bounding box center [325, 374] width 460 height 37
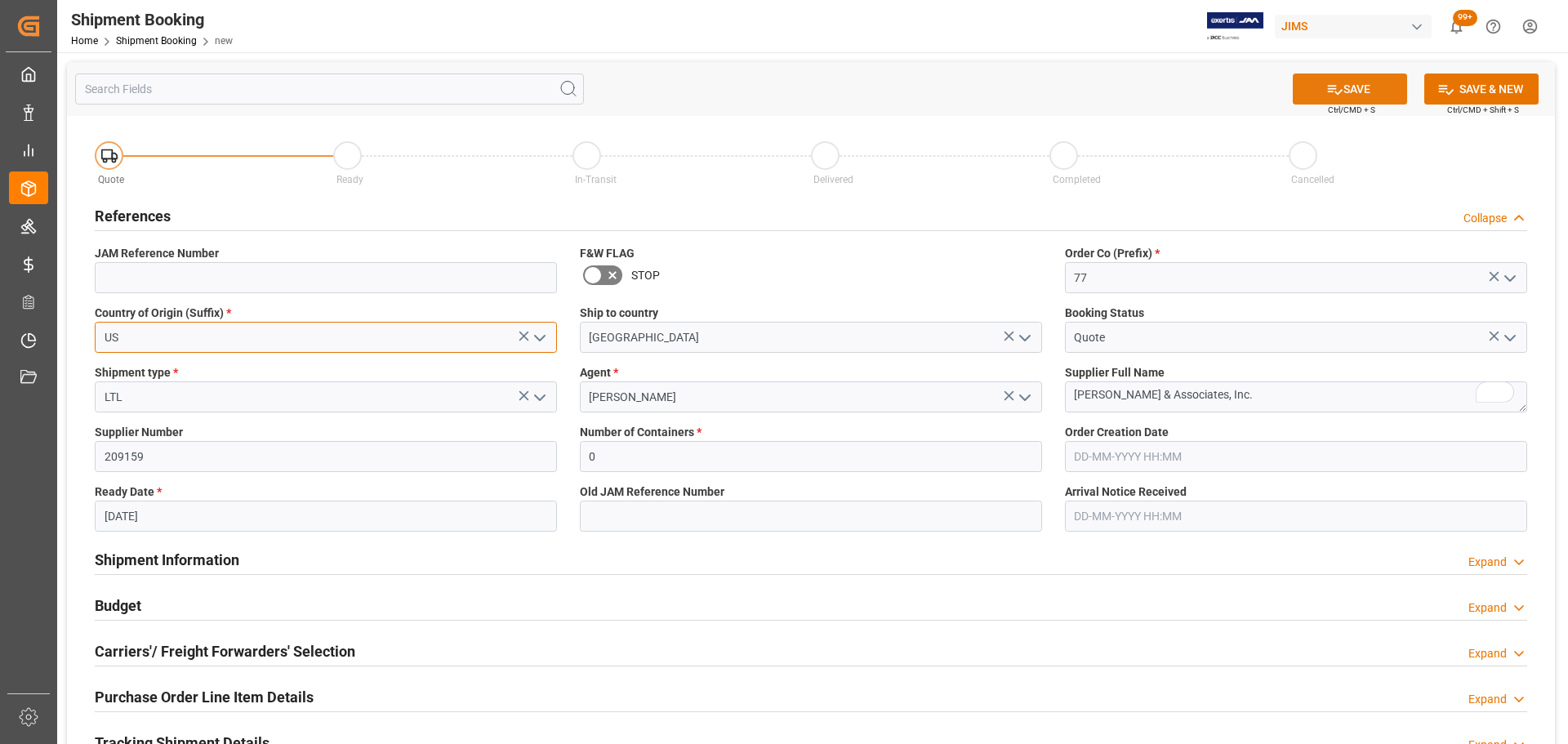
type input "US"
click at [1044, 81] on icon at bounding box center [1335, 90] width 17 height 17
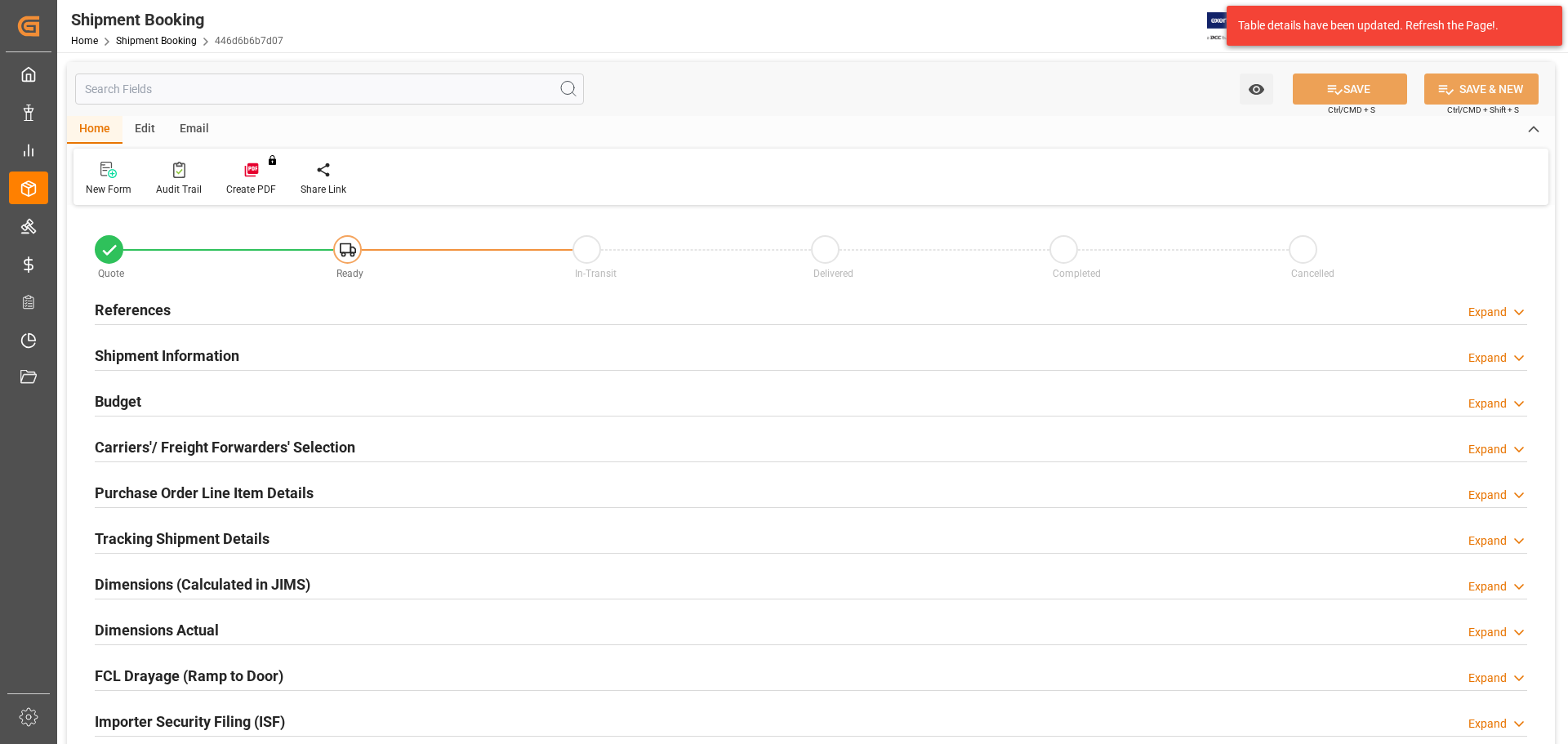
type input "0"
type input "[DATE]"
click at [200, 312] on div "References Expand" at bounding box center [811, 309] width 1432 height 31
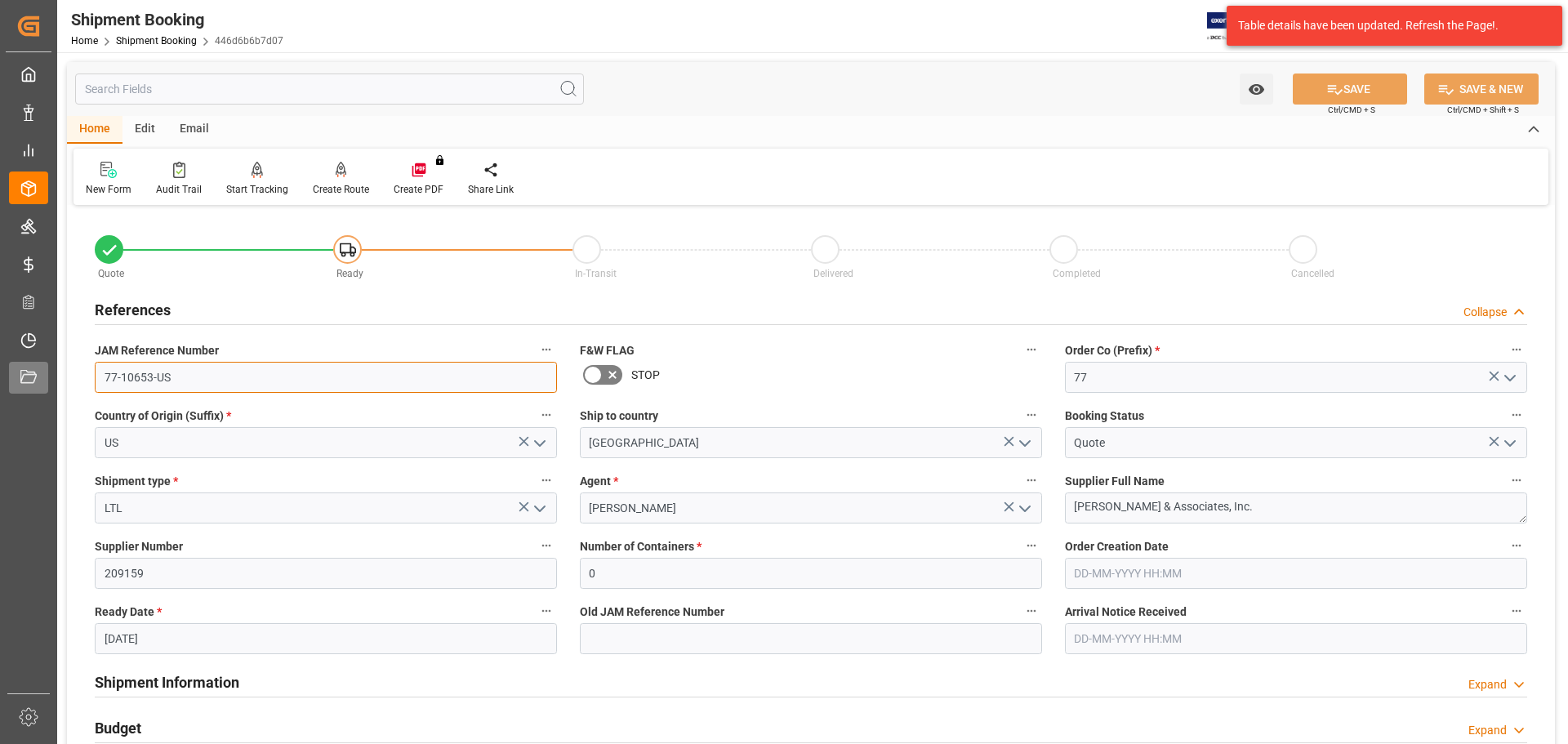
drag, startPoint x: 263, startPoint y: 377, endPoint x: 50, endPoint y: 378, distance: 213.0
click at [50, 378] on div "Created by potrace 1.15, written by Peter Selinger 2001-2017 Created by potrace…" at bounding box center [784, 372] width 1568 height 744
